Goal: Navigation & Orientation: Find specific page/section

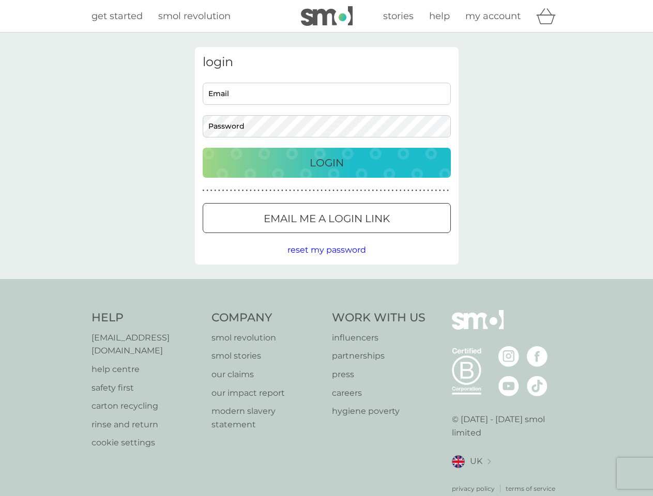
click at [549, 16] on icon "basket" at bounding box center [546, 16] width 20 height 16
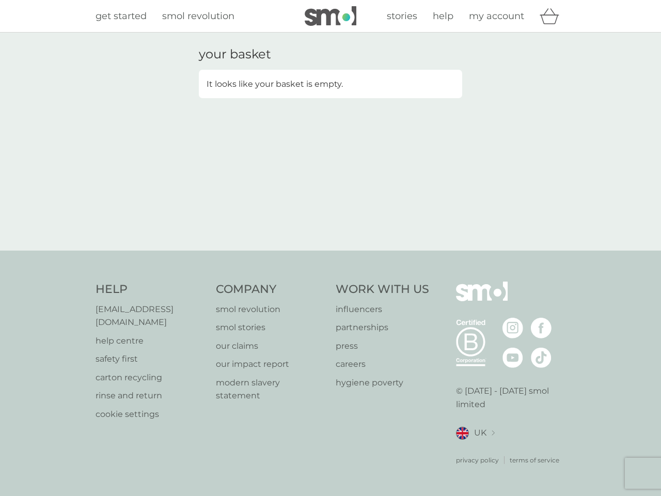
click at [327, 218] on div "your basket It looks like your basket is empty." at bounding box center [330, 141] width 279 height 189
click at [326, 250] on div "your basket It looks like your basket is empty." at bounding box center [330, 142] width 661 height 218
click at [471, 448] on div "privacy policy terms of service" at bounding box center [511, 452] width 110 height 25
